Goal: Go to known website: Access a specific website the user already knows

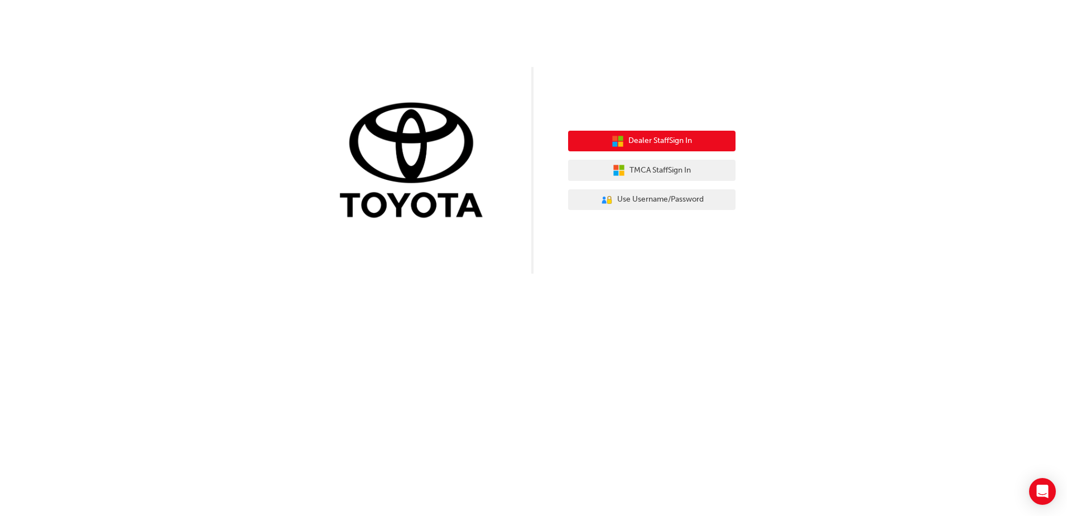
click at [659, 137] on span "Dealer Staff Sign In" at bounding box center [661, 141] width 64 height 13
